Goal: Information Seeking & Learning: Check status

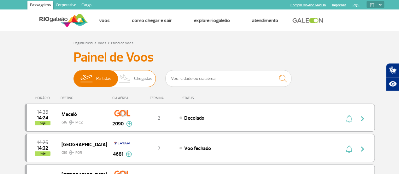
click at [140, 79] on span "Chegadas" at bounding box center [143, 78] width 18 height 16
click at [74, 75] on input "Partidas Chegadas" at bounding box center [74, 75] width 0 height 0
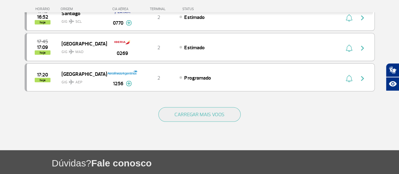
scroll to position [631, 0]
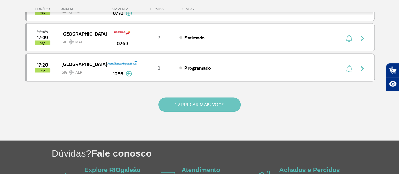
click at [201, 97] on button "CARREGAR MAIS VOOS" at bounding box center [199, 104] width 82 height 15
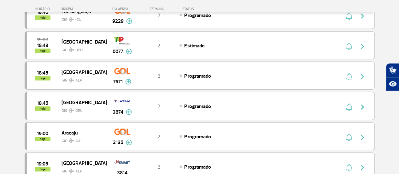
scroll to position [946, 0]
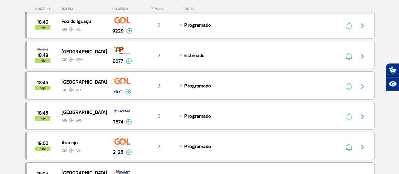
click at [91, 84] on span "GIG AEP" at bounding box center [82, 88] width 40 height 9
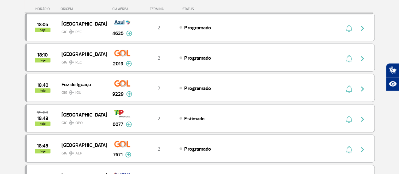
scroll to position [915, 0]
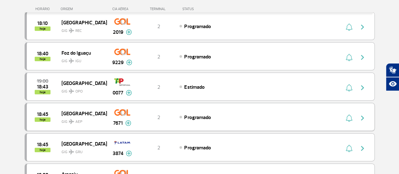
click at [347, 114] on img "button" at bounding box center [349, 118] width 7 height 8
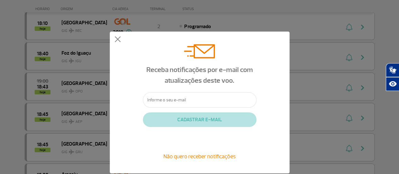
click at [171, 104] on input "text" at bounding box center [200, 99] width 114 height 15
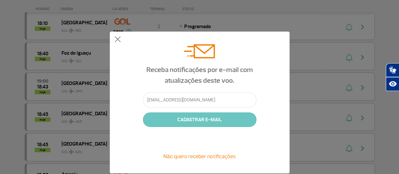
type input "[EMAIL_ADDRESS][DOMAIN_NAME]"
click at [208, 120] on button "CADASTRAR E-MAIL" at bounding box center [200, 119] width 114 height 15
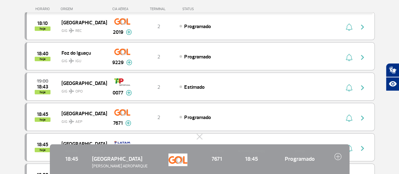
click at [336, 154] on img at bounding box center [337, 156] width 7 height 7
click at [337, 156] on img at bounding box center [337, 156] width 7 height 7
click at [129, 120] on img at bounding box center [128, 123] width 6 height 6
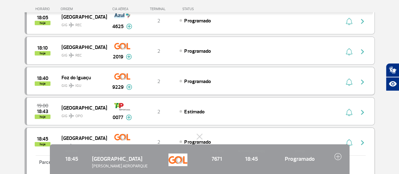
scroll to position [946, 0]
